Goal: Navigation & Orientation: Find specific page/section

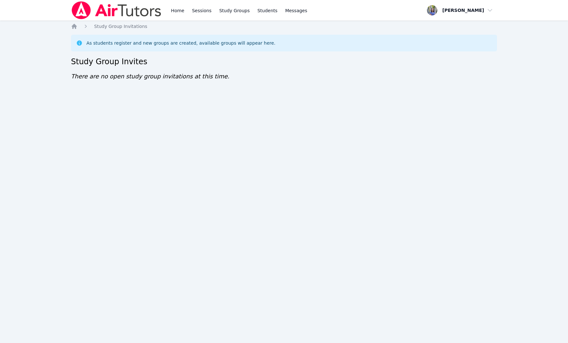
click at [256, 334] on div "Home Sessions Study Groups Students Messages Open user menu Tracie Hymer Open m…" at bounding box center [284, 171] width 568 height 343
